Goal: Task Accomplishment & Management: Use online tool/utility

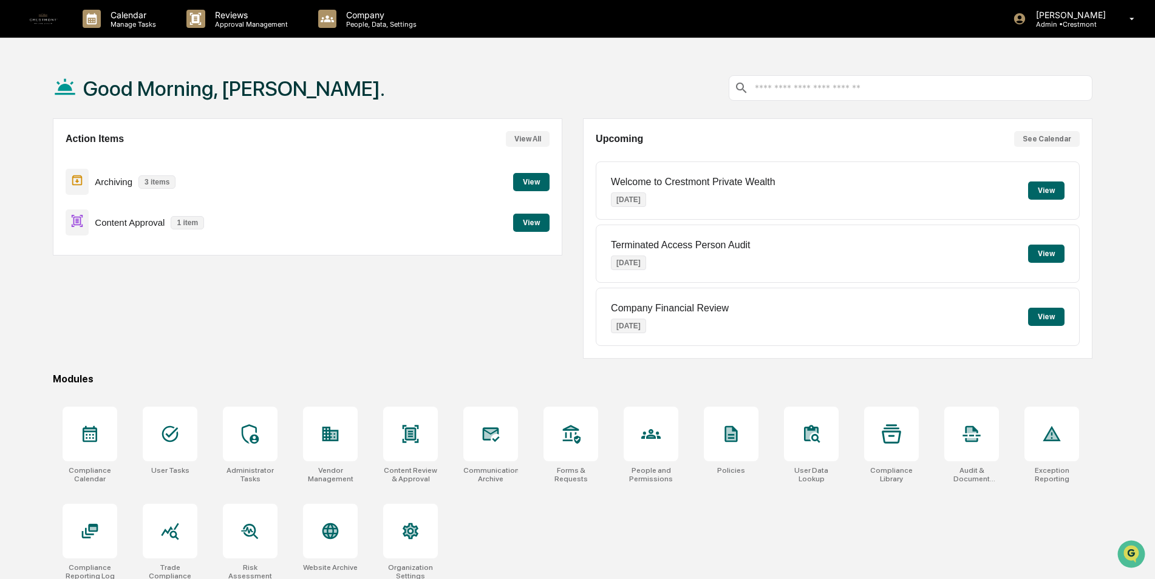
click at [519, 225] on button "View" at bounding box center [531, 223] width 36 height 18
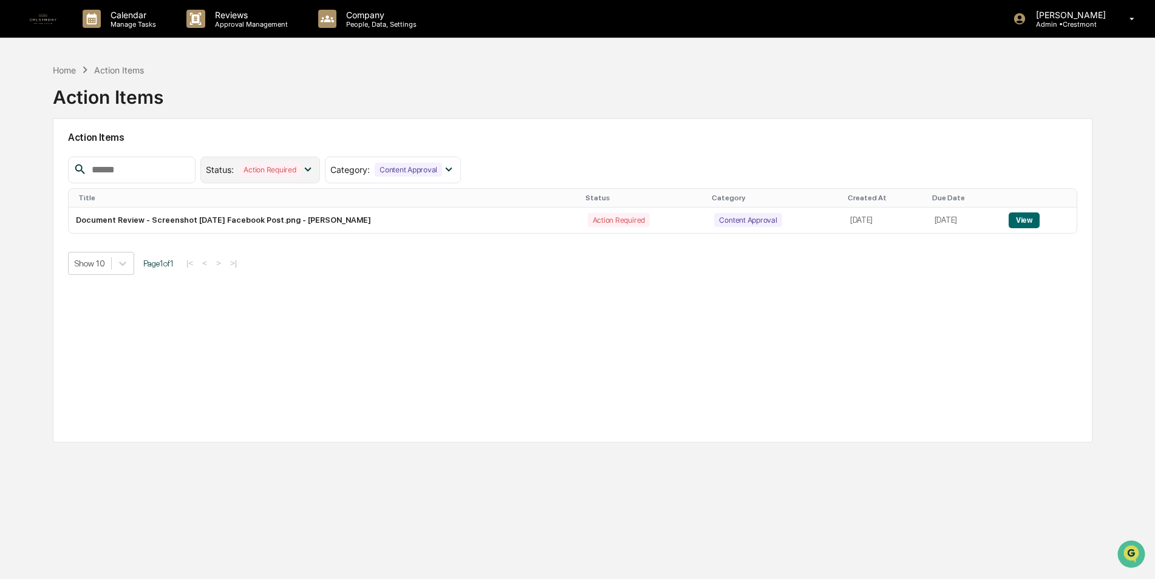
click at [292, 169] on div "Action Required" at bounding box center [270, 170] width 62 height 14
click at [293, 169] on div "Action Required" at bounding box center [270, 170] width 62 height 14
click at [442, 168] on div "Content Approval" at bounding box center [408, 170] width 67 height 14
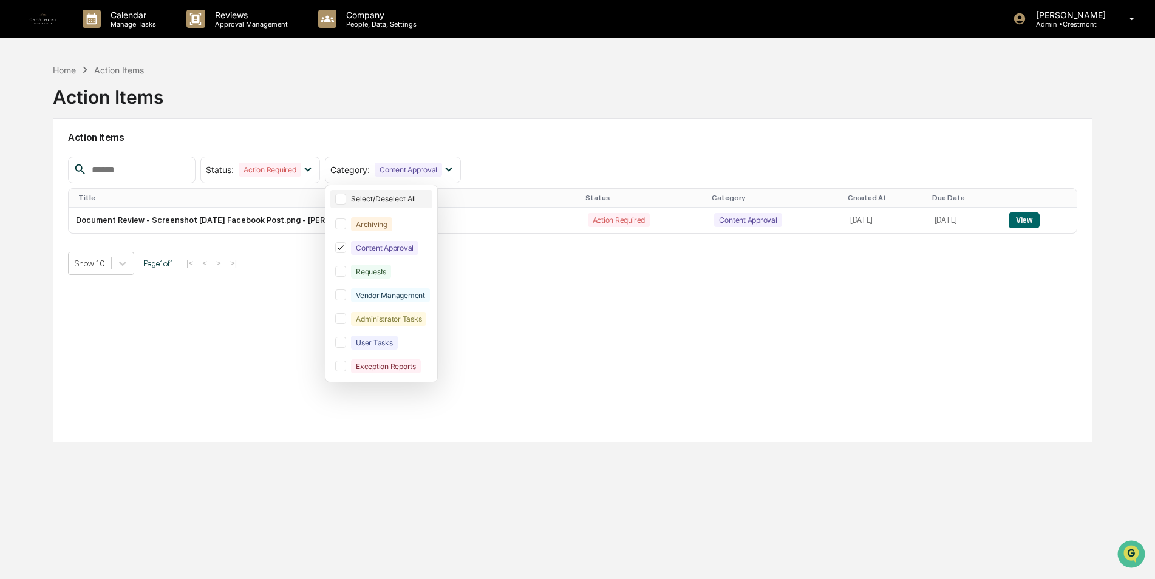
click at [419, 199] on div "Select/Deselect All" at bounding box center [390, 198] width 79 height 9
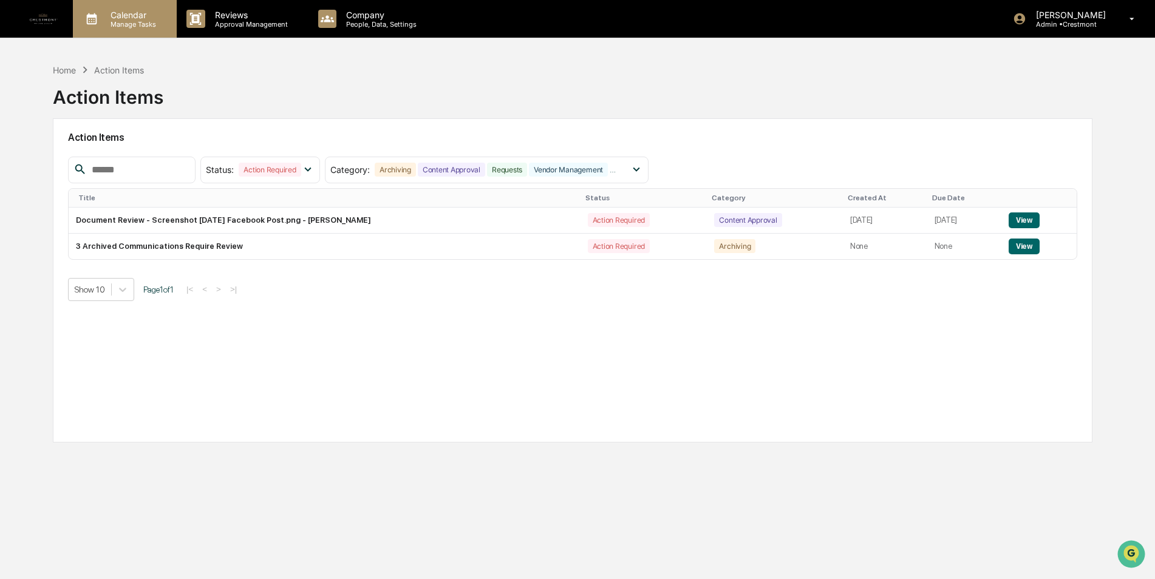
click at [120, 7] on div "Calendar Manage Tasks" at bounding box center [125, 19] width 104 height 38
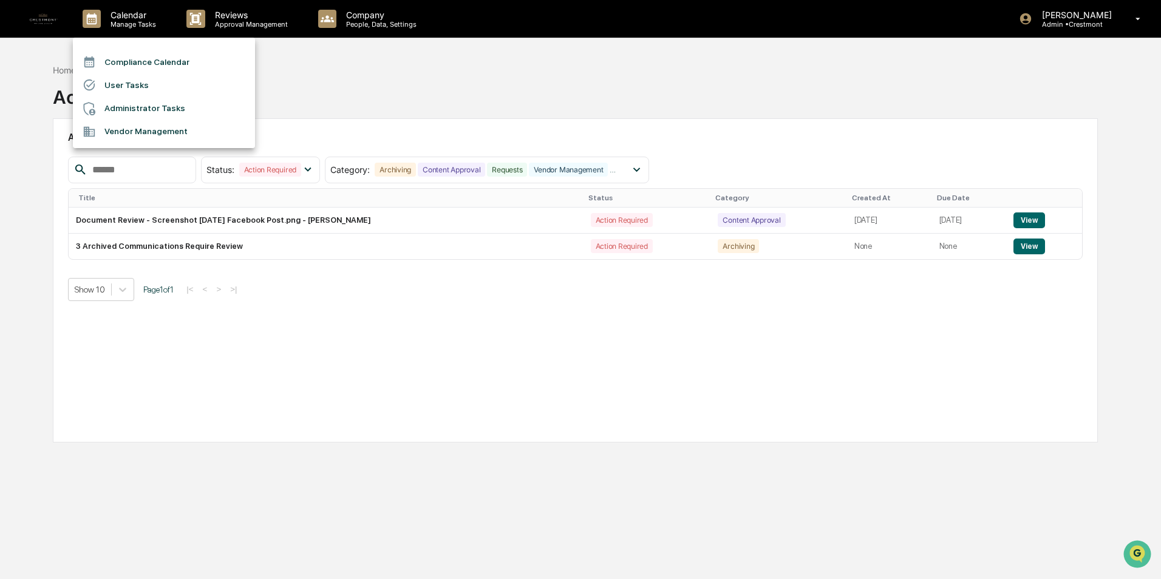
click at [243, 13] on div at bounding box center [580, 289] width 1161 height 579
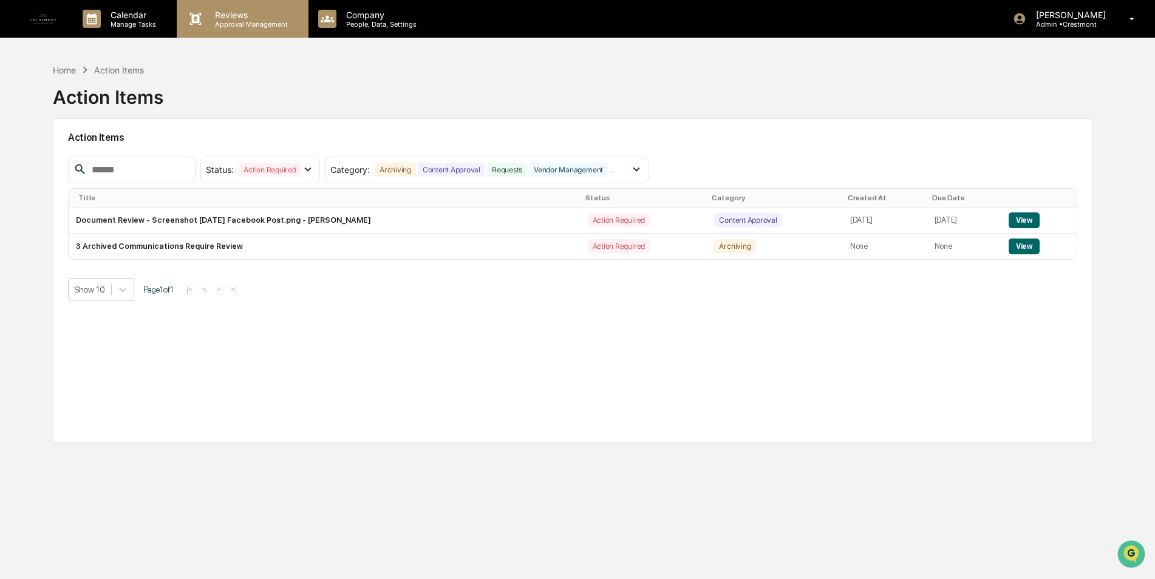
click at [243, 24] on p "Approval Management" at bounding box center [249, 24] width 89 height 9
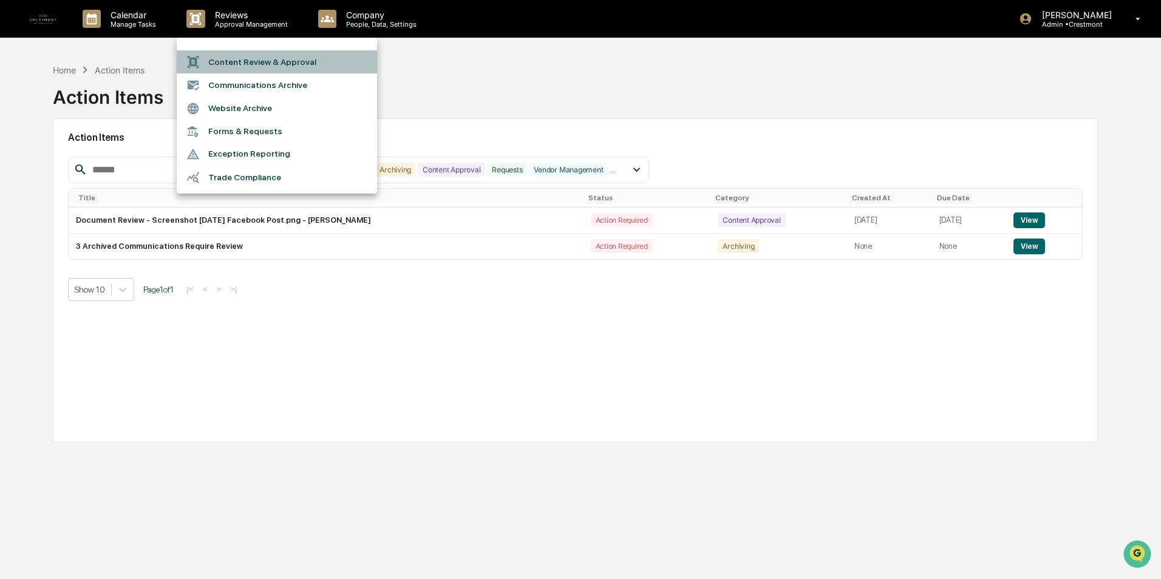
click at [259, 64] on li "Content Review & Approval" at bounding box center [277, 61] width 200 height 23
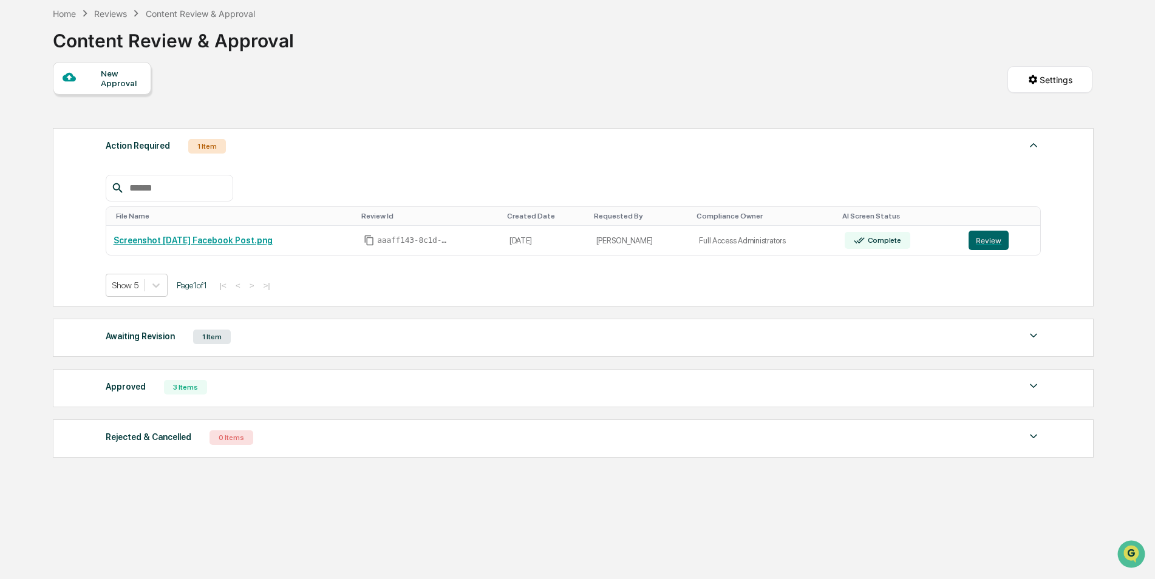
scroll to position [58, 0]
click at [141, 339] on div "Awaiting Revision" at bounding box center [140, 335] width 69 height 16
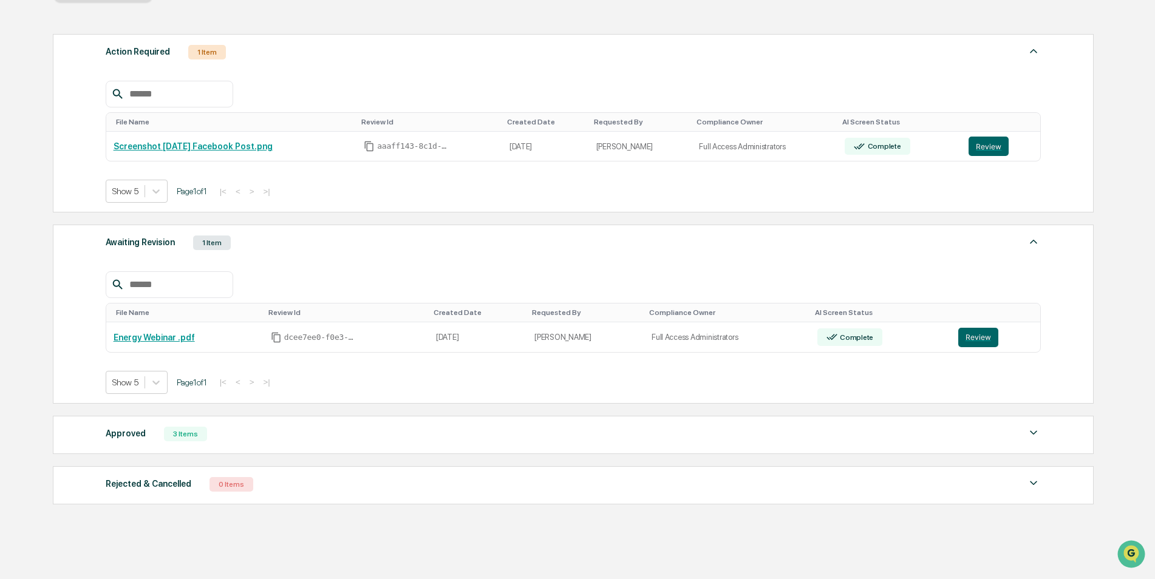
scroll to position [179, 0]
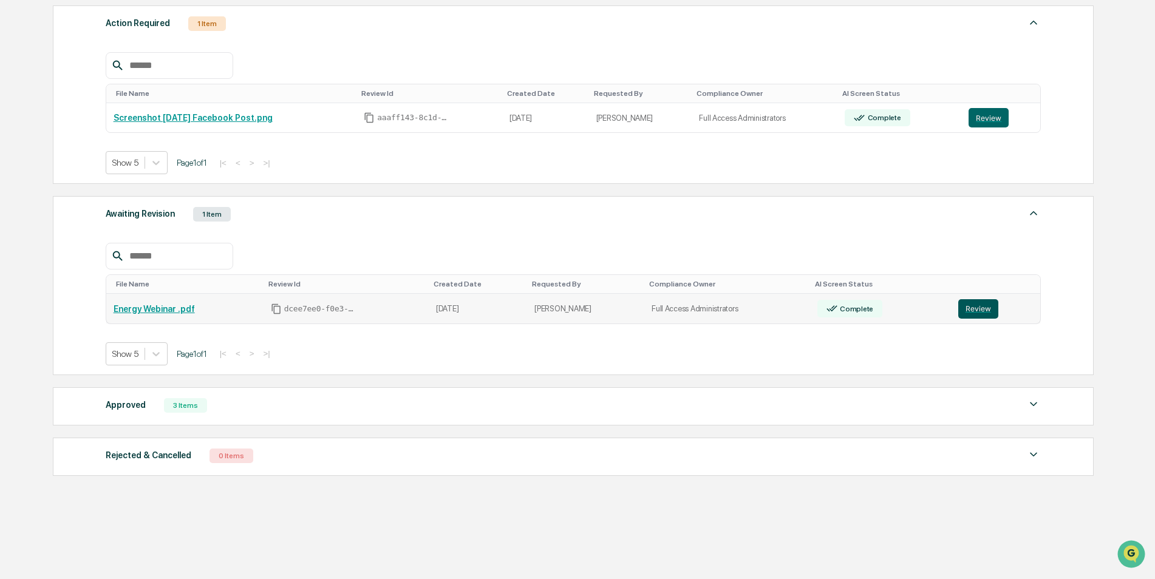
click at [968, 308] on button "Review" at bounding box center [978, 308] width 40 height 19
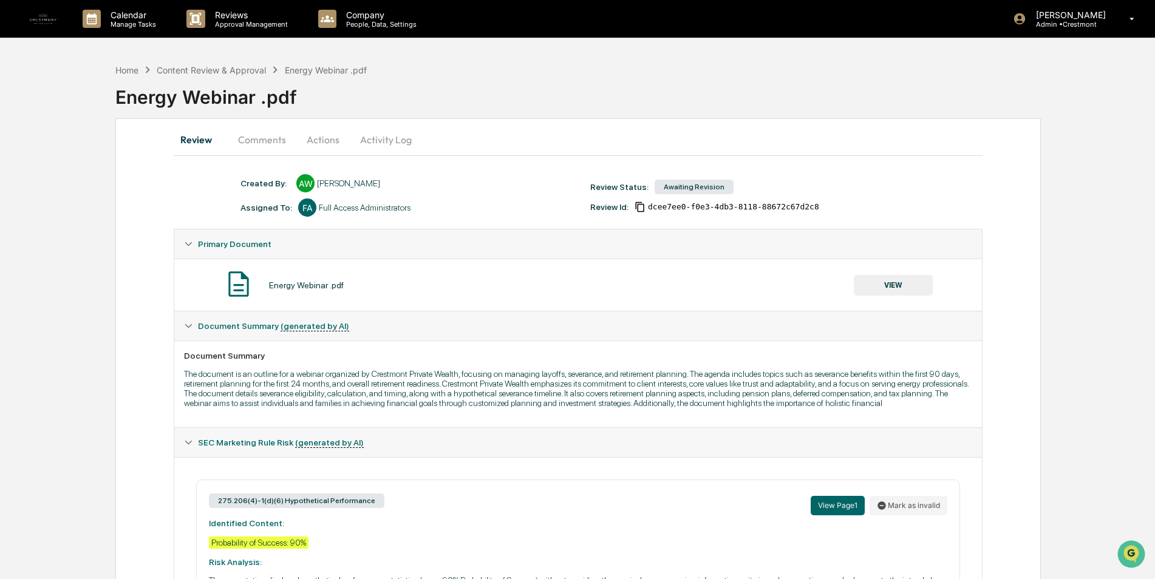
click at [260, 143] on button "Comments" at bounding box center [261, 139] width 67 height 29
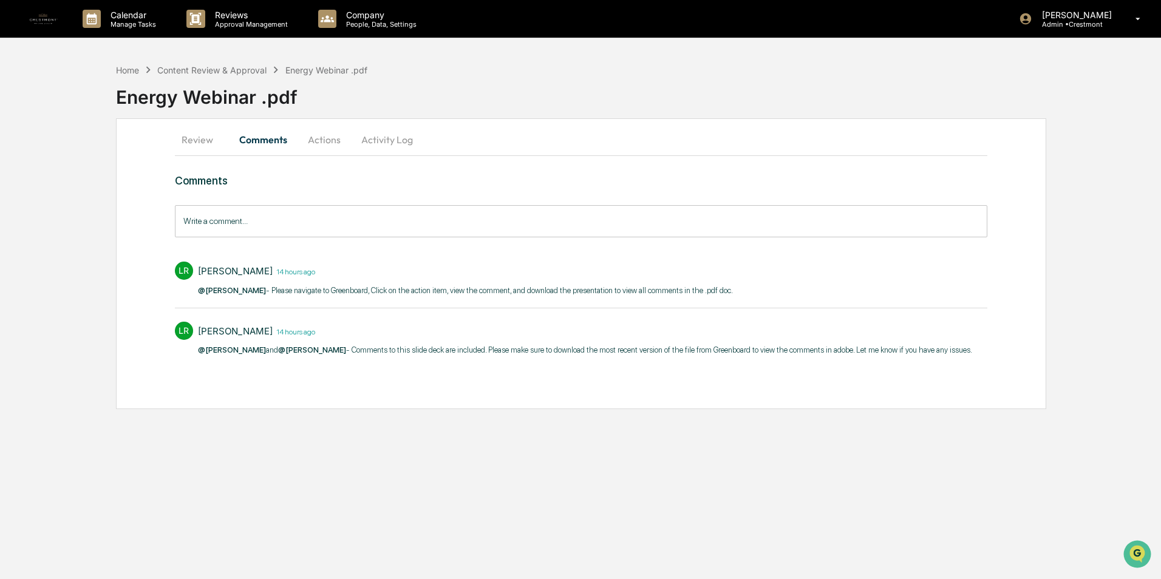
click at [214, 132] on button "Review" at bounding box center [202, 139] width 55 height 29
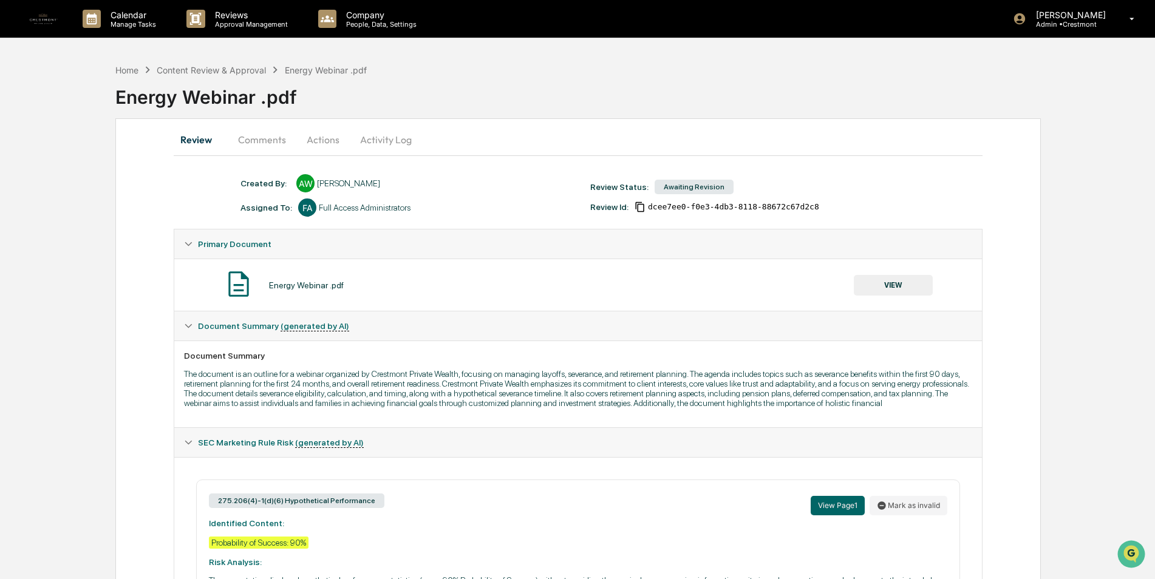
click at [279, 138] on button "Comments" at bounding box center [261, 139] width 67 height 29
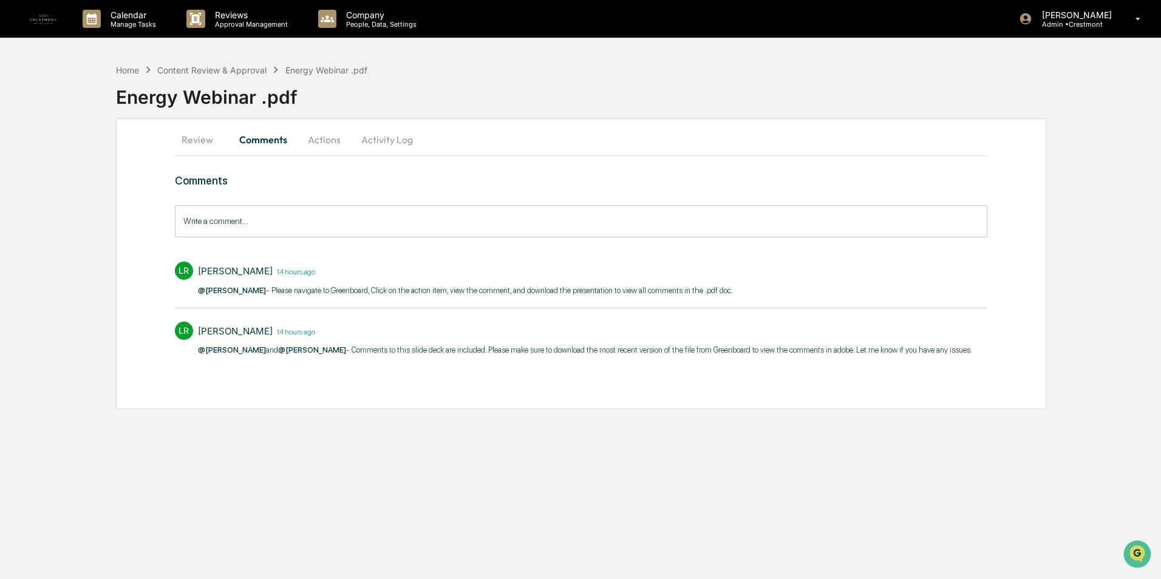
click at [319, 135] on button "Actions" at bounding box center [324, 139] width 55 height 29
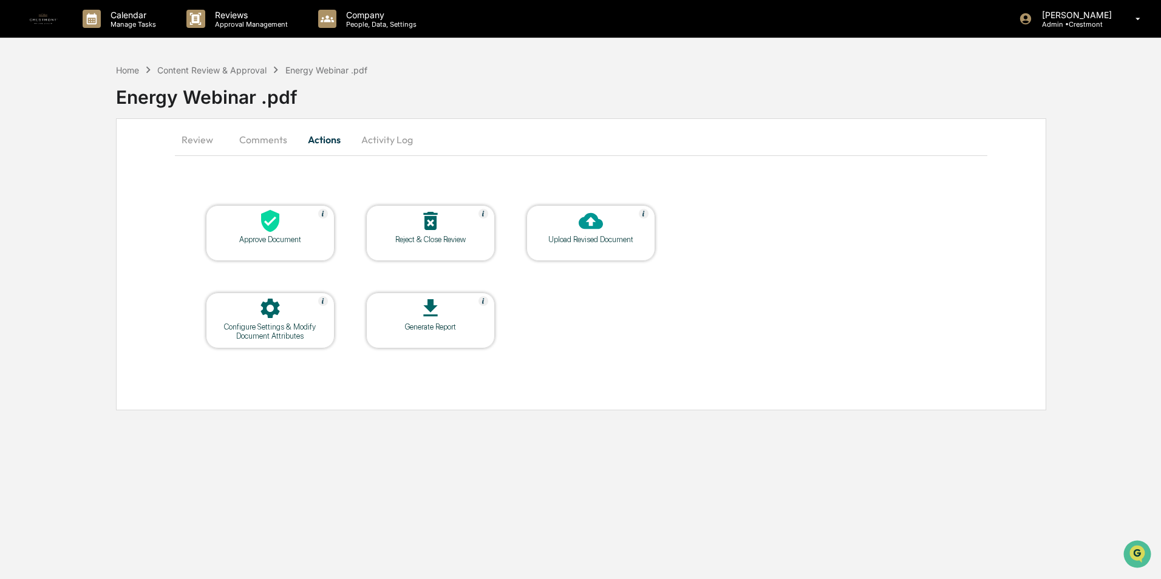
click at [599, 241] on div "Upload Revised Document" at bounding box center [590, 239] width 109 height 9
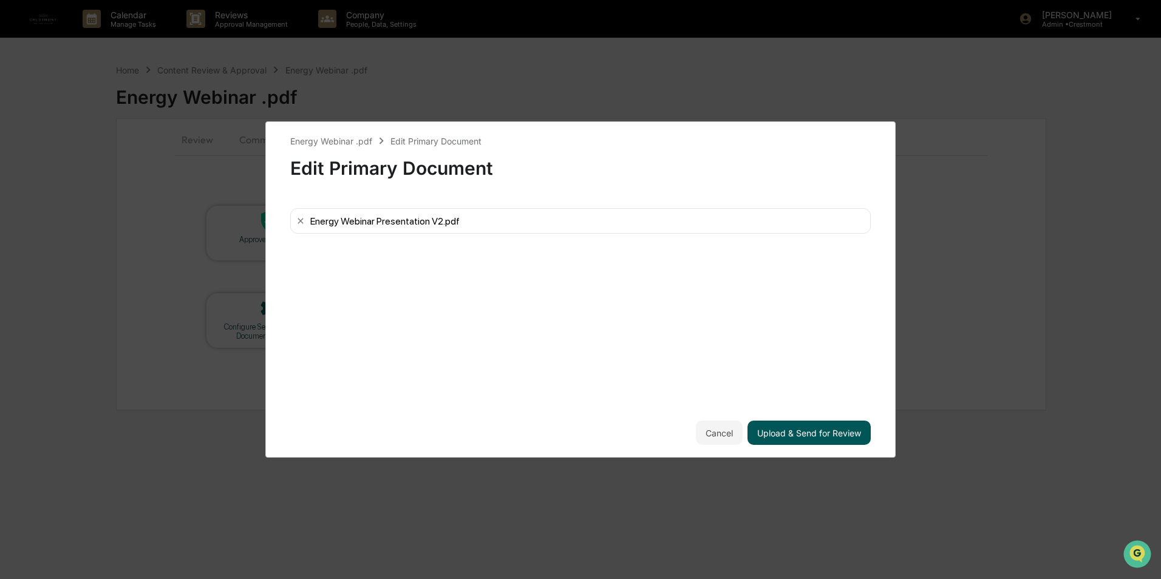
click at [815, 430] on button "Upload & Send for Review" at bounding box center [808, 433] width 123 height 24
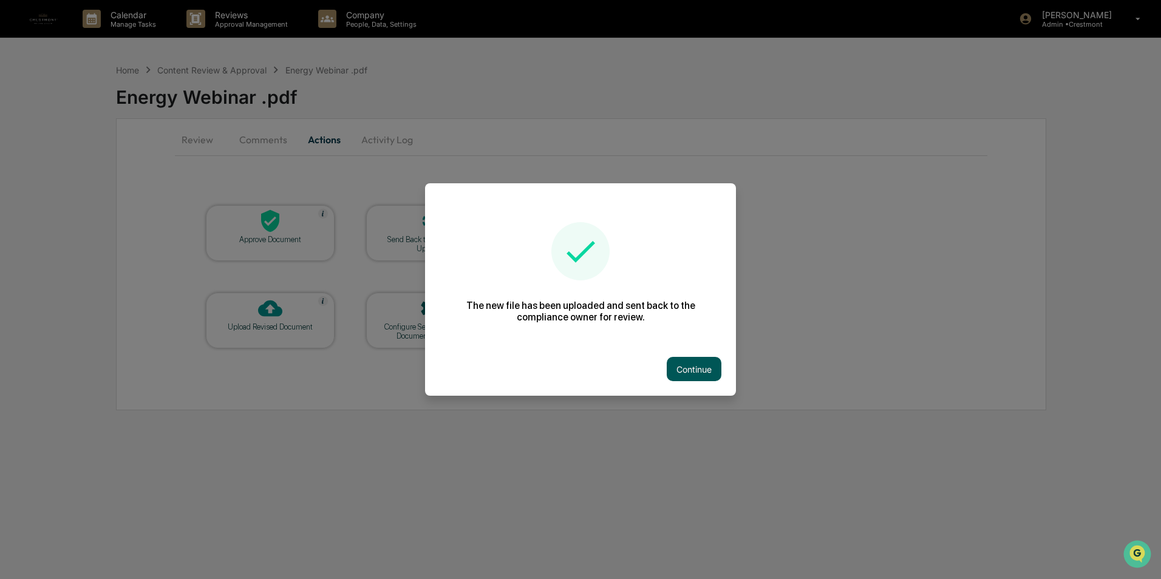
click at [672, 374] on button "Continue" at bounding box center [694, 369] width 55 height 24
